Goal: Task Accomplishment & Management: Manage account settings

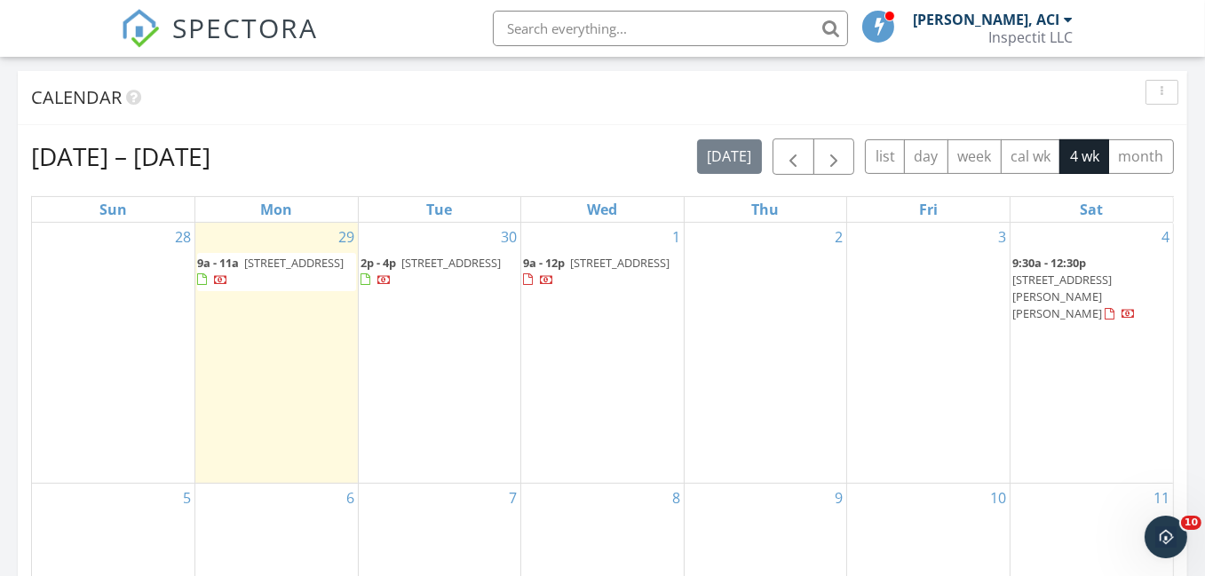
scroll to position [1644, 1232]
click at [273, 271] on span "2 Pomperaug Office Pk 307, Southbury 06488" at bounding box center [293, 263] width 99 height 16
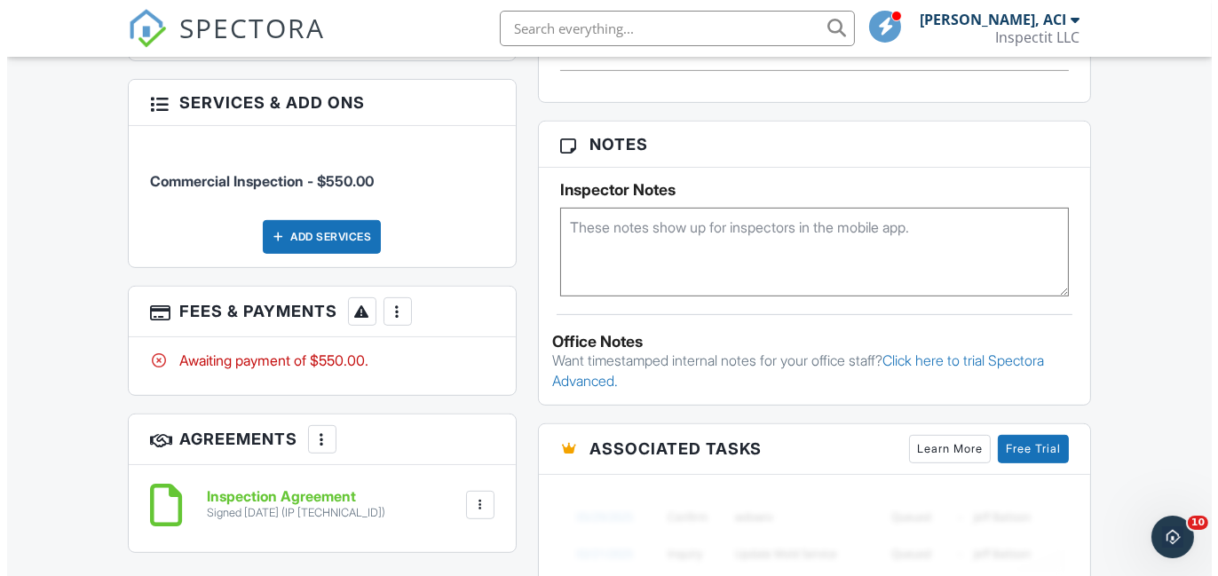
scroll to position [977, 0]
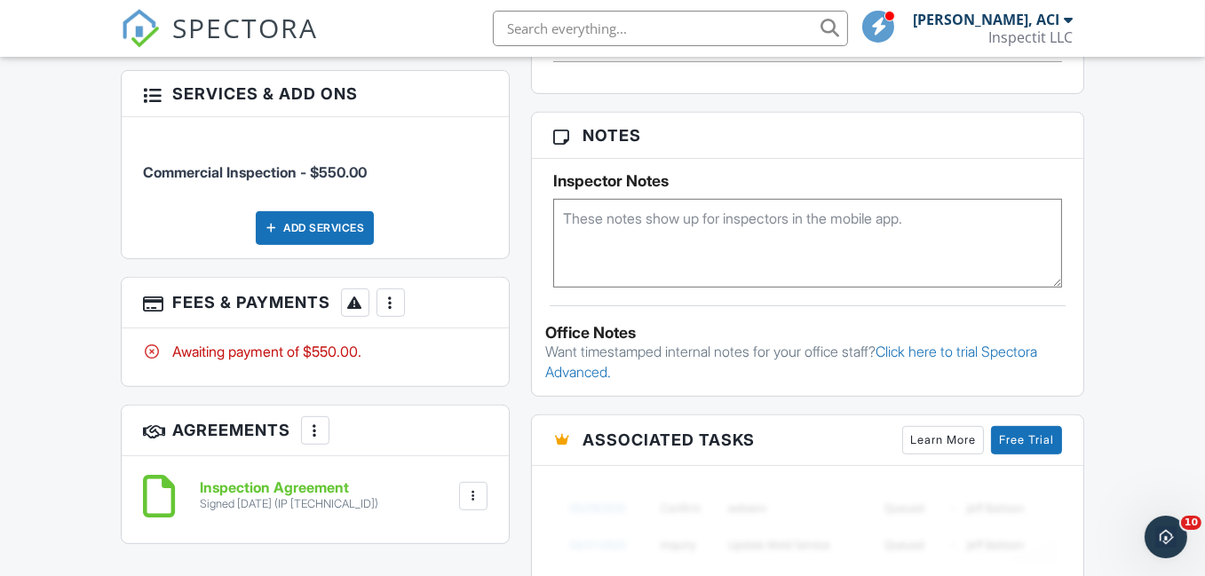
click at [391, 294] on div at bounding box center [391, 303] width 18 height 18
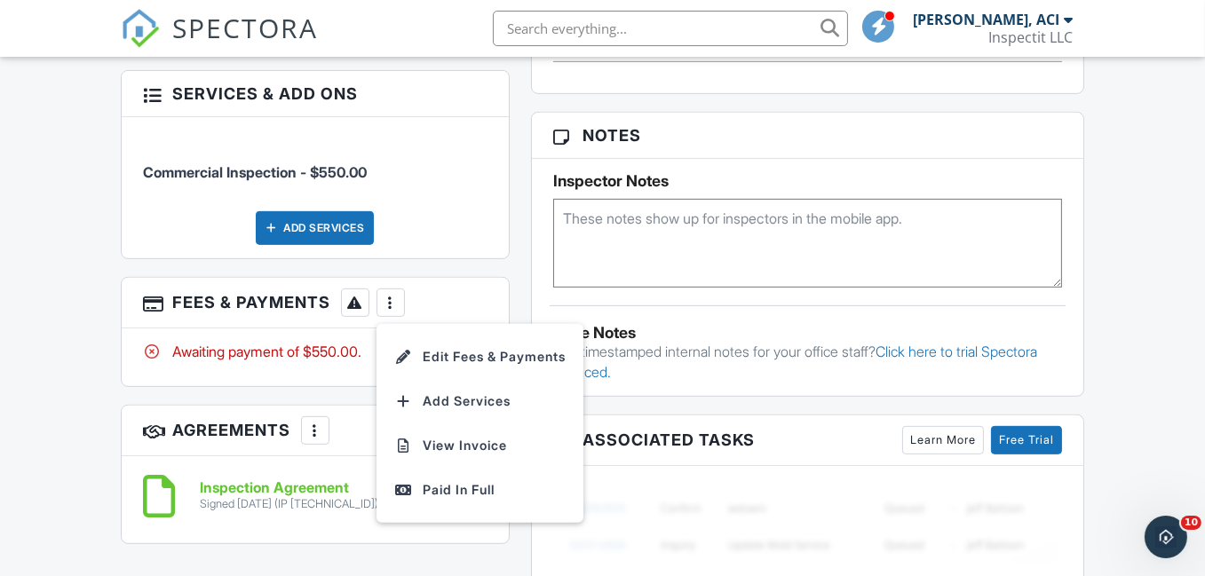
click at [461, 335] on li "Edit Fees & Payments" at bounding box center [480, 357] width 186 height 44
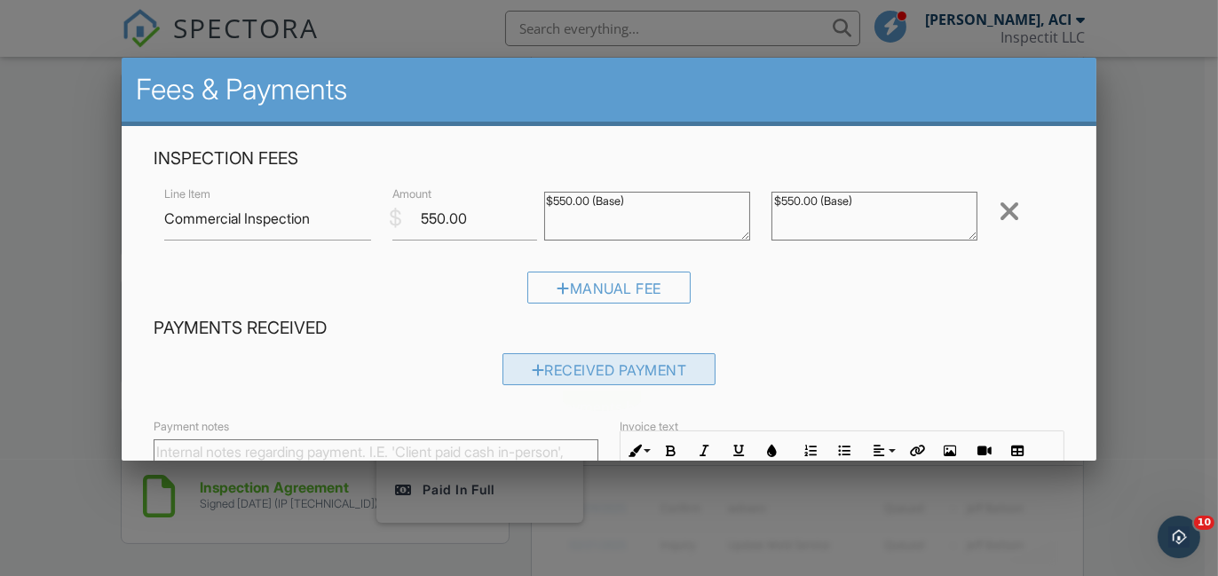
click at [572, 372] on div "Received Payment" at bounding box center [610, 369] width 214 height 32
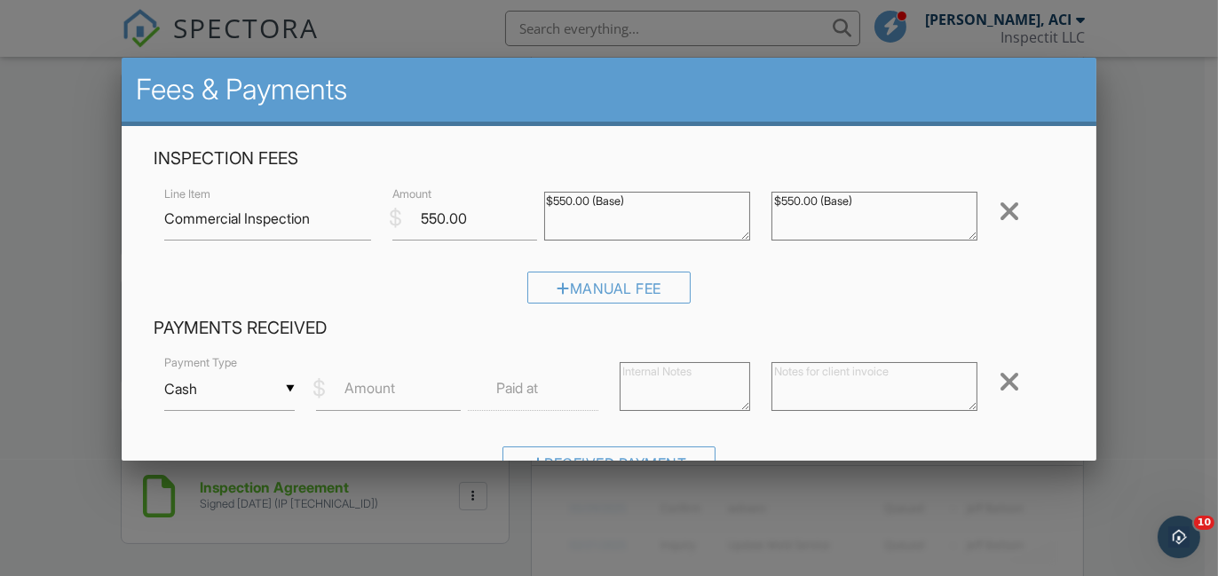
click at [287, 386] on input "Cash" at bounding box center [229, 390] width 131 height 44
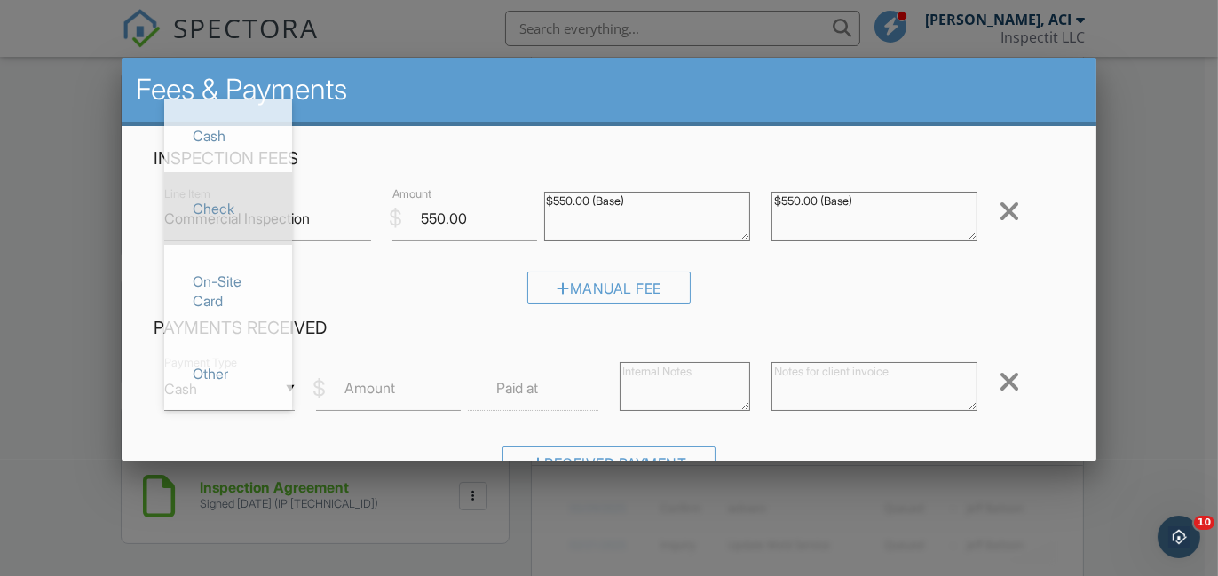
click at [231, 216] on span "Check" at bounding box center [227, 208] width 99 height 44
type input "Check"
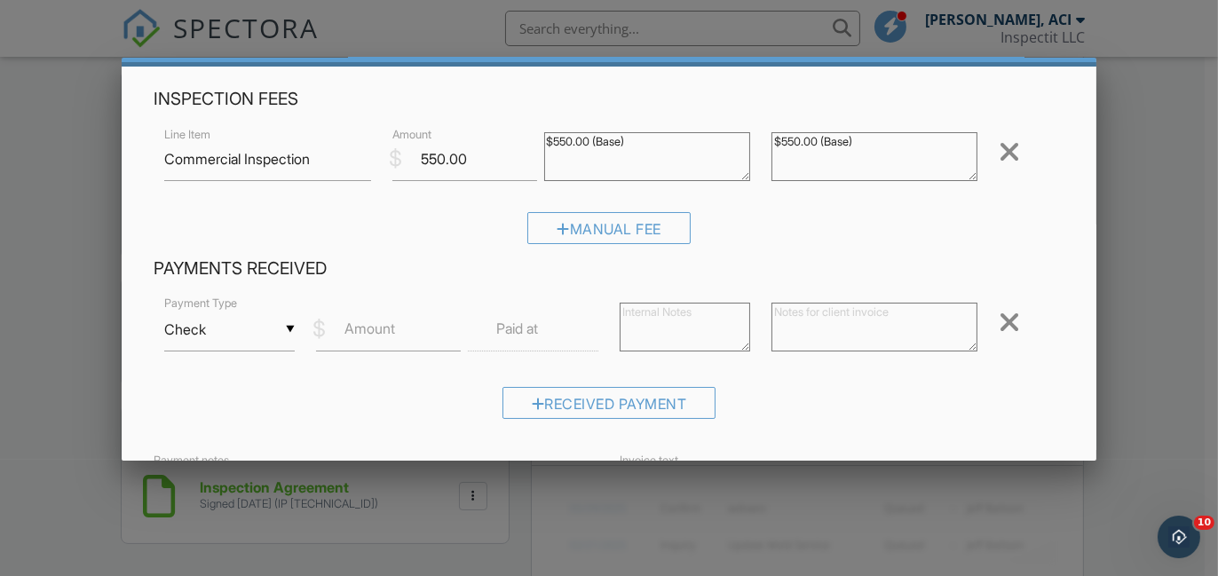
scroll to position [89, 0]
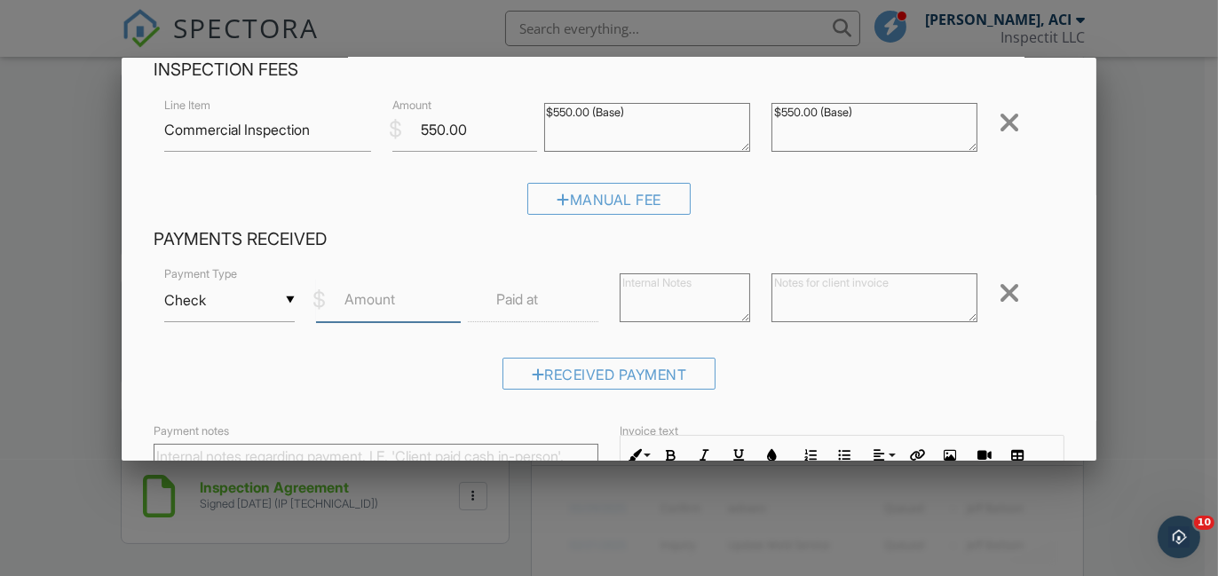
click at [388, 311] on input "Amount" at bounding box center [388, 301] width 145 height 44
type input "550.00"
click at [659, 296] on textarea at bounding box center [685, 297] width 131 height 49
drag, startPoint x: 699, startPoint y: 285, endPoint x: 590, endPoint y: 287, distance: 108.3
click at [590, 287] on div "▼ Check Cash Check On-Site Card Other Cash Check On-Site Card Other Payment Typ…" at bounding box center [609, 302] width 911 height 75
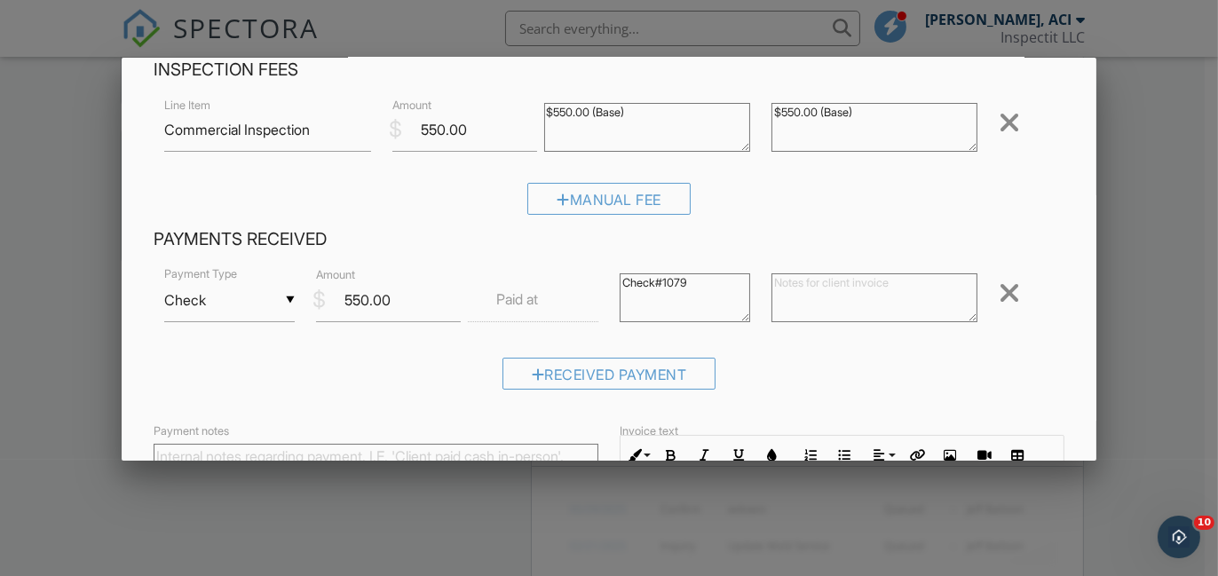
type textarea "Check#1079"
click at [773, 289] on textarea at bounding box center [875, 297] width 206 height 49
paste textarea "Check#1079"
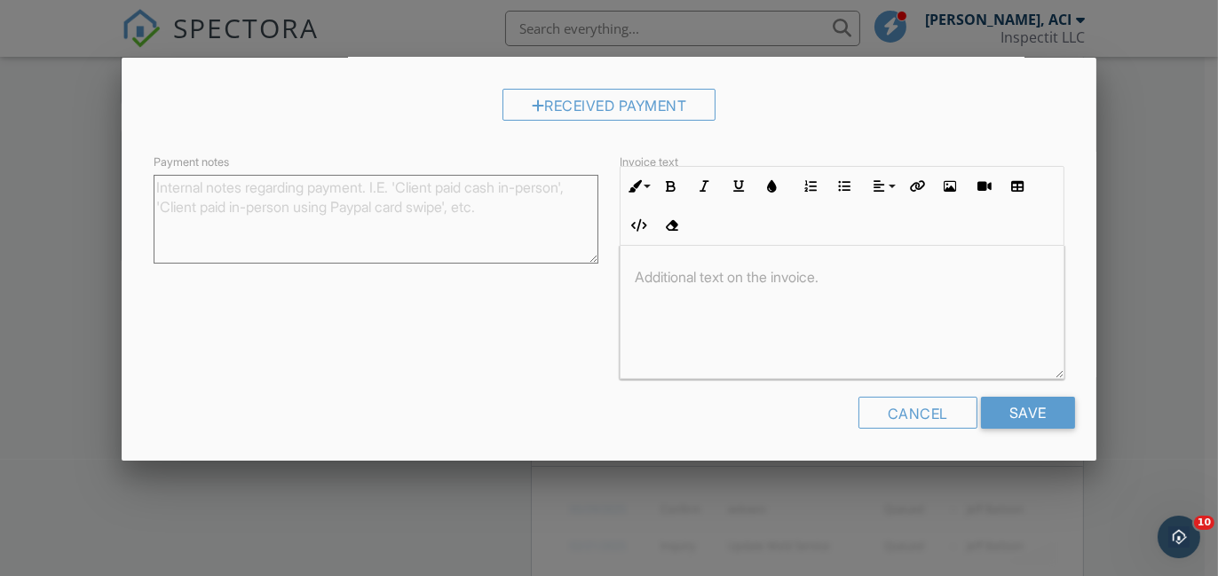
scroll to position [359, 0]
type textarea "Check#1079"
click at [1021, 411] on input "Save" at bounding box center [1028, 412] width 94 height 32
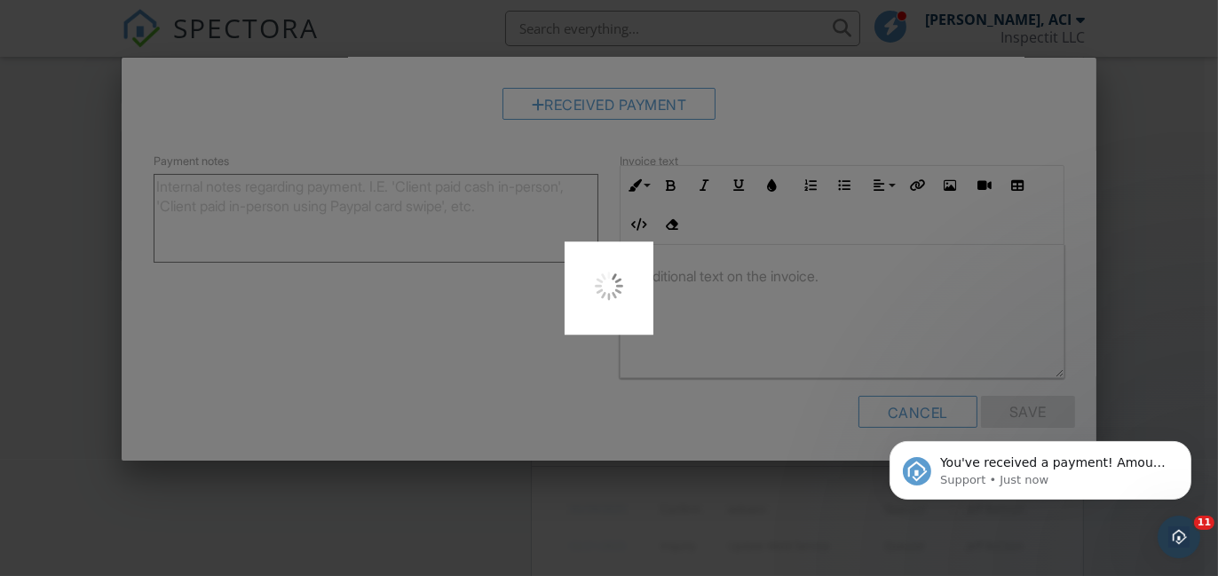
scroll to position [0, 0]
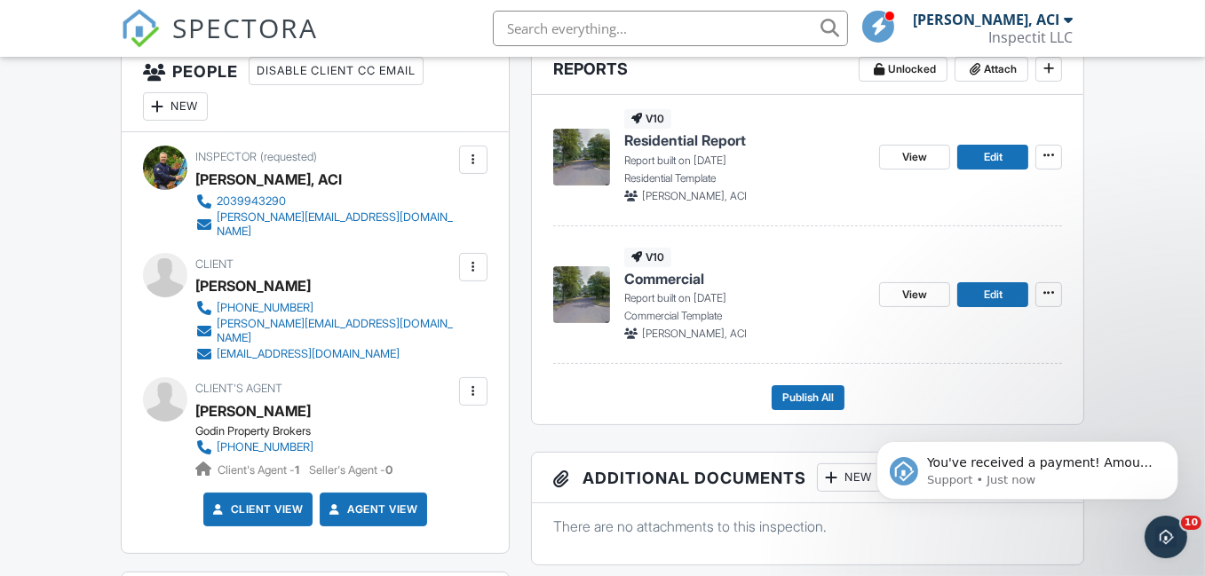
scroll to position [444, 0]
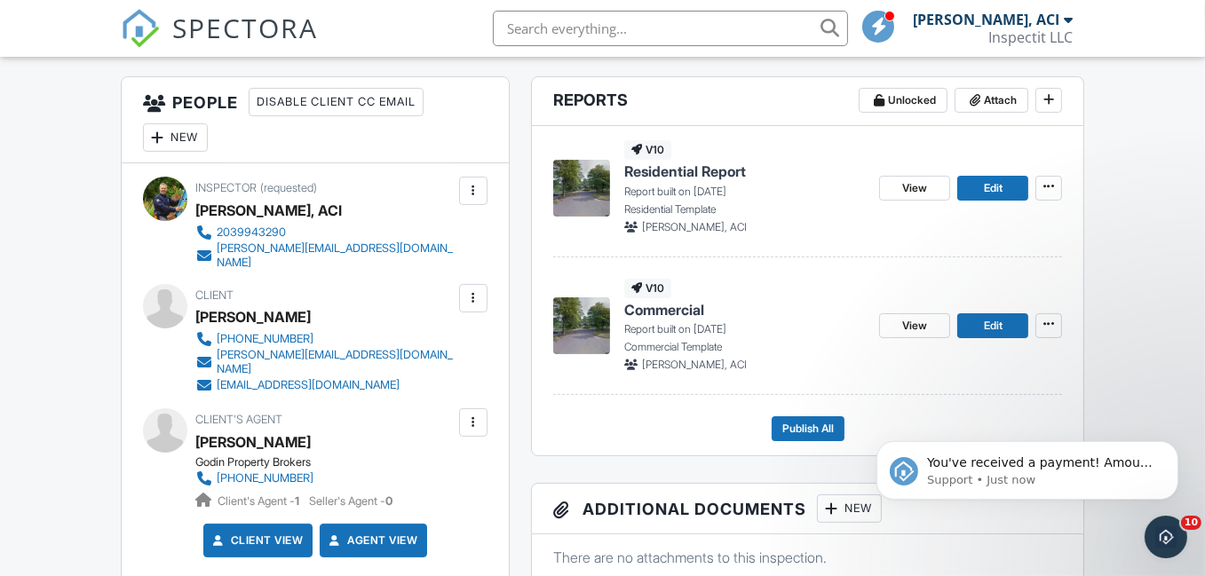
click at [583, 319] on img at bounding box center [581, 325] width 57 height 57
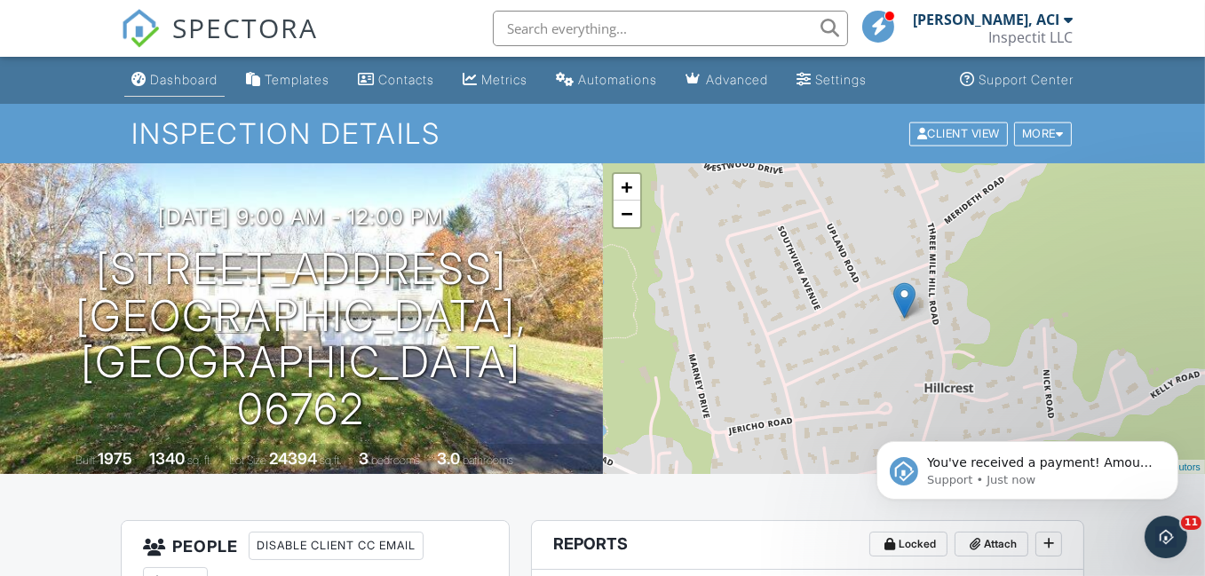
click at [166, 83] on div "Dashboard" at bounding box center [183, 79] width 67 height 15
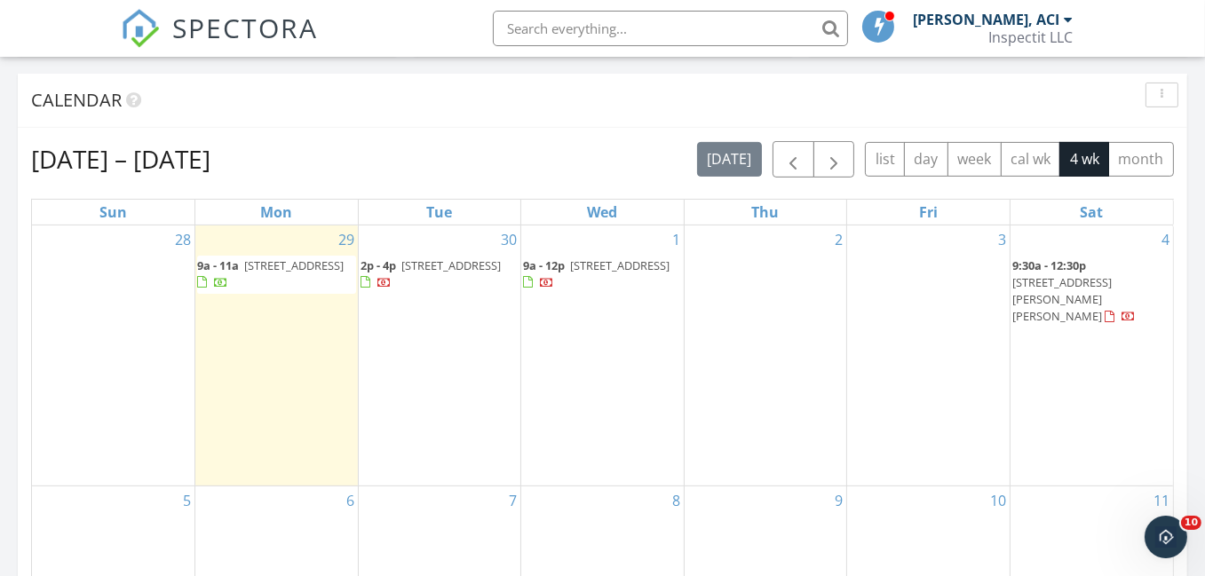
scroll to position [799, 0]
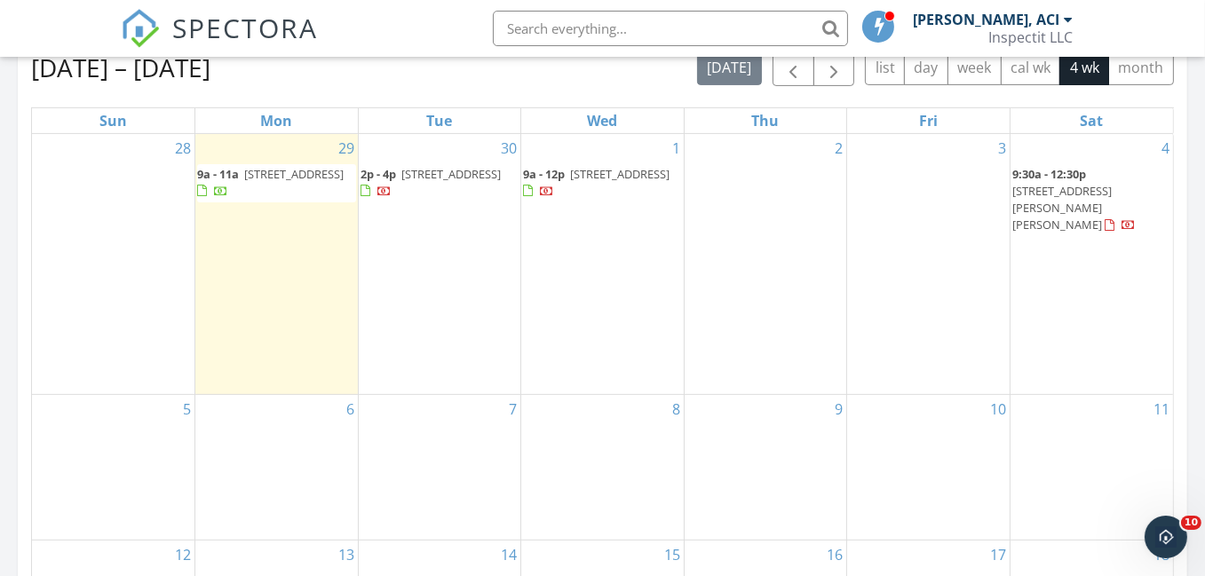
click at [268, 182] on span "[STREET_ADDRESS]" at bounding box center [293, 174] width 99 height 16
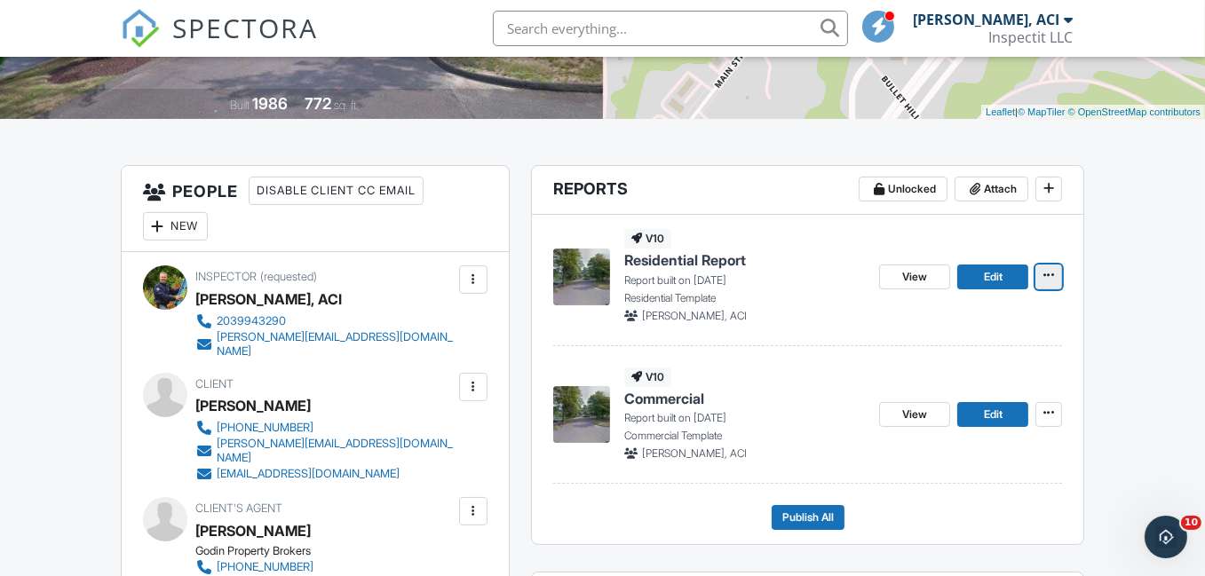
click at [1049, 277] on icon at bounding box center [1048, 275] width 11 height 12
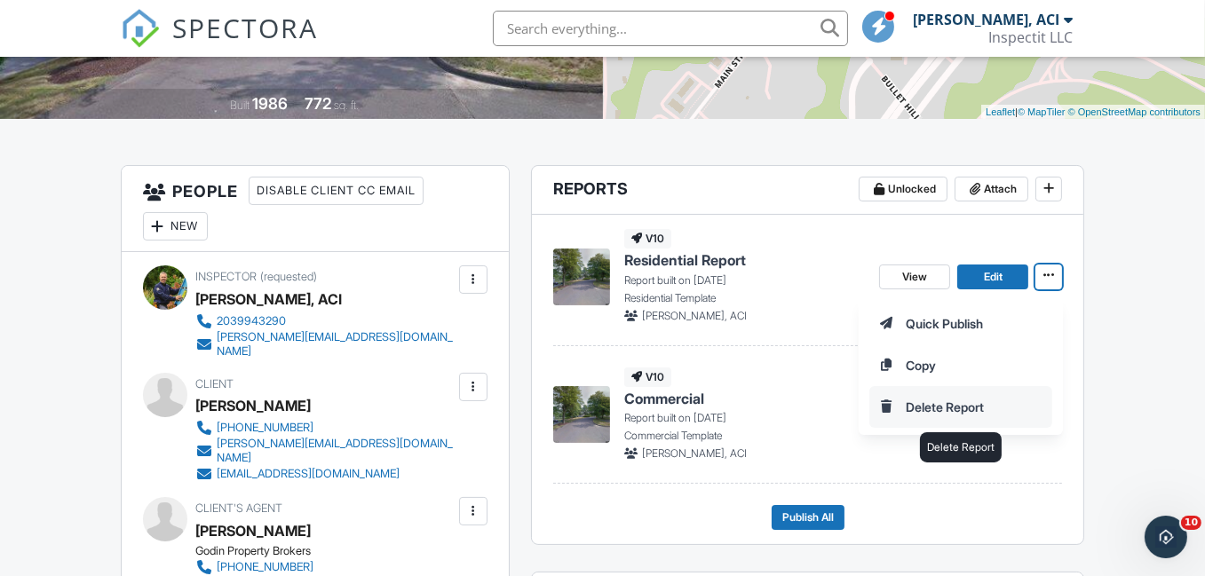
click at [971, 405] on input "Delete Report" at bounding box center [960, 407] width 181 height 40
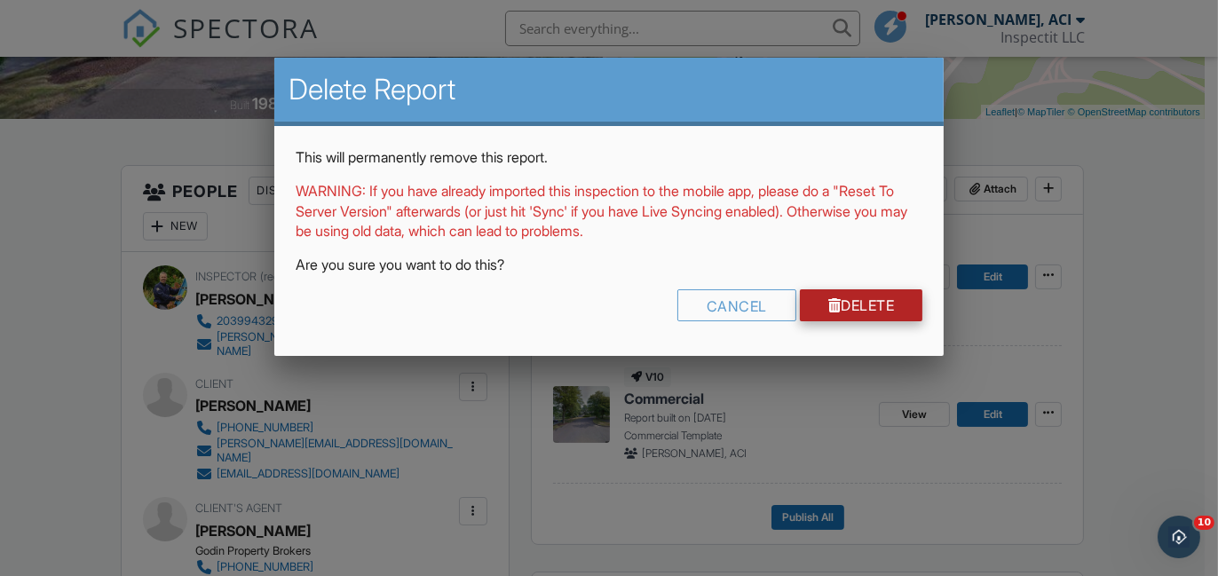
click at [862, 302] on link "Delete" at bounding box center [861, 305] width 123 height 32
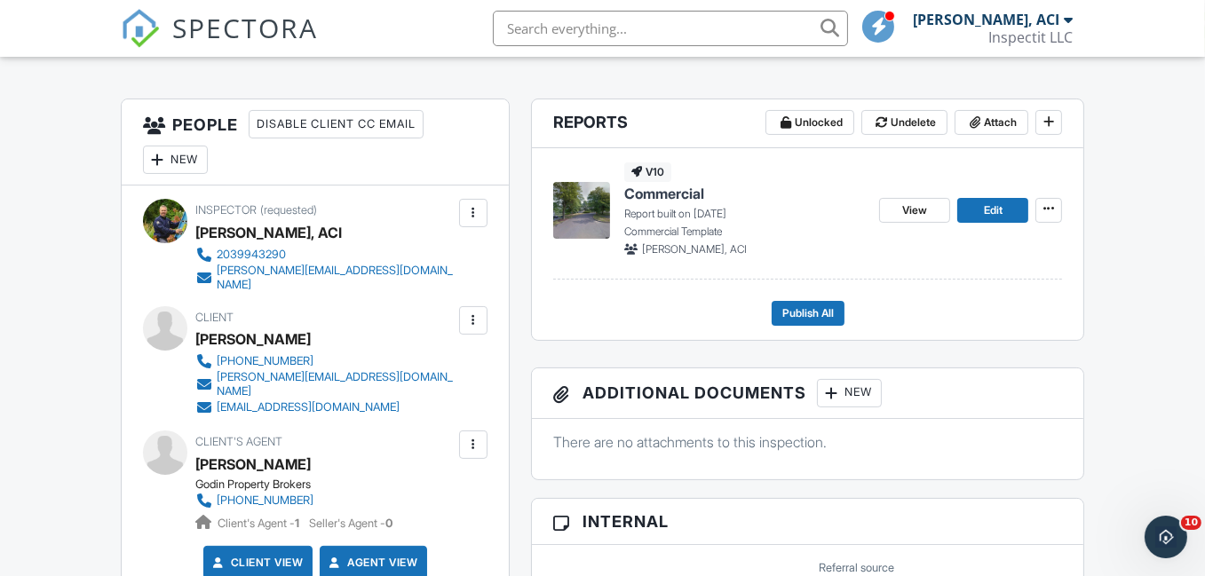
scroll to position [628, 0]
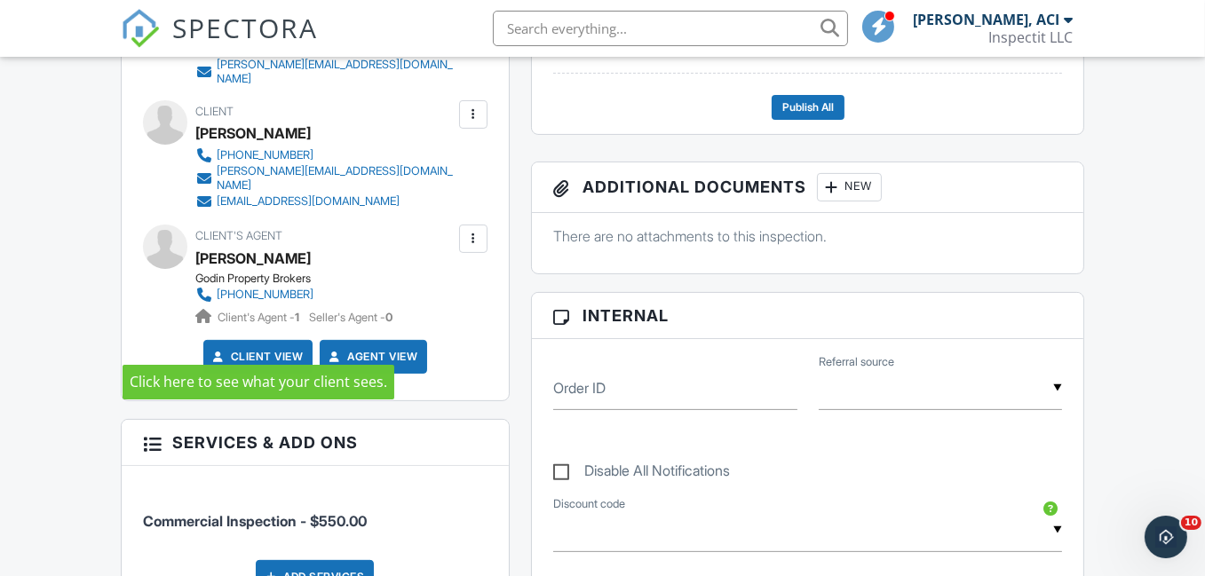
click at [255, 348] on link "Client View" at bounding box center [257, 357] width 94 height 18
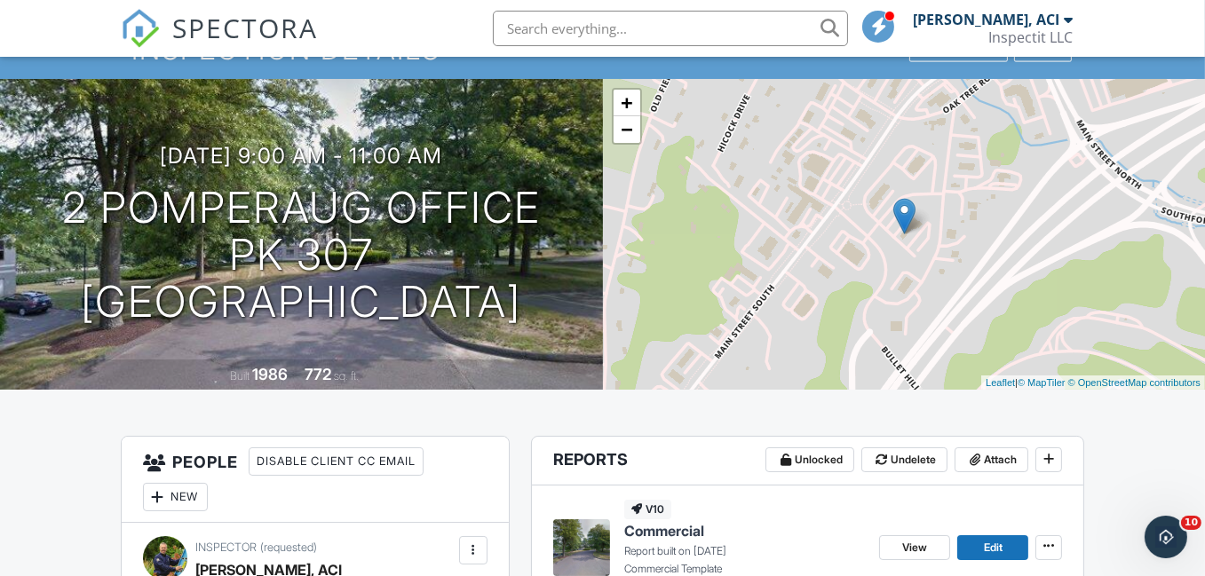
scroll to position [0, 0]
